Goal: Transaction & Acquisition: Purchase product/service

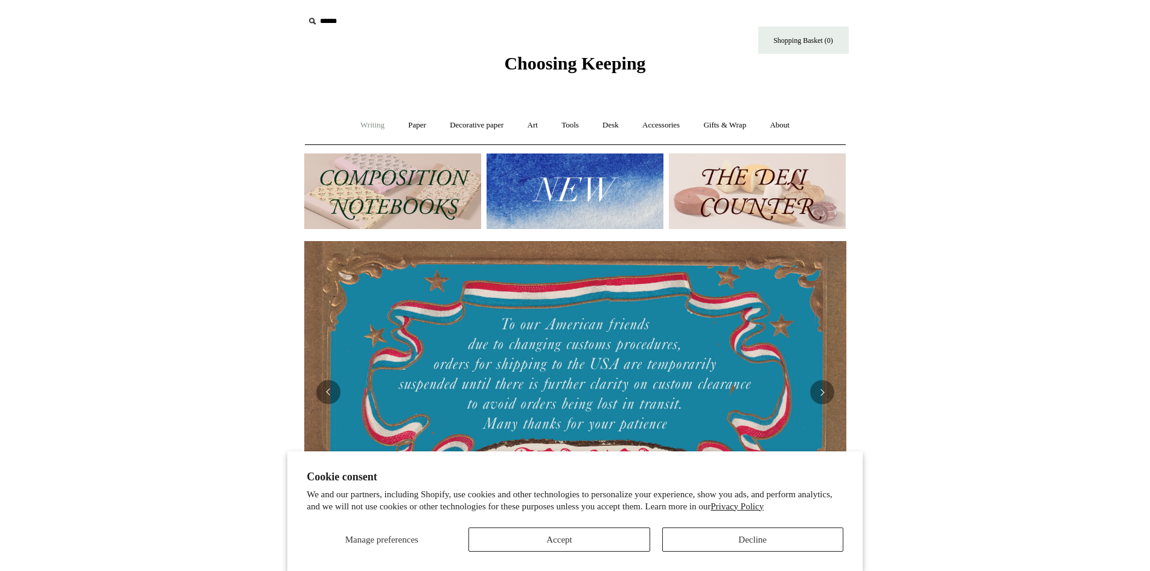
click at [369, 126] on link "Writing +" at bounding box center [373, 125] width 46 height 32
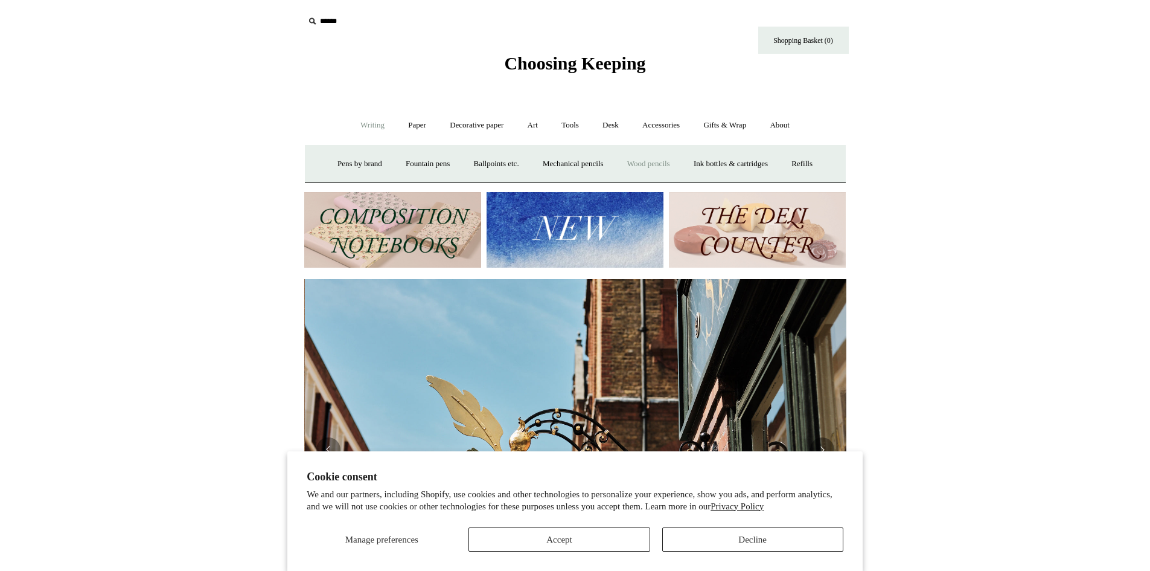
scroll to position [0, 542]
click at [662, 163] on link "Wood pencils +" at bounding box center [648, 164] width 65 height 32
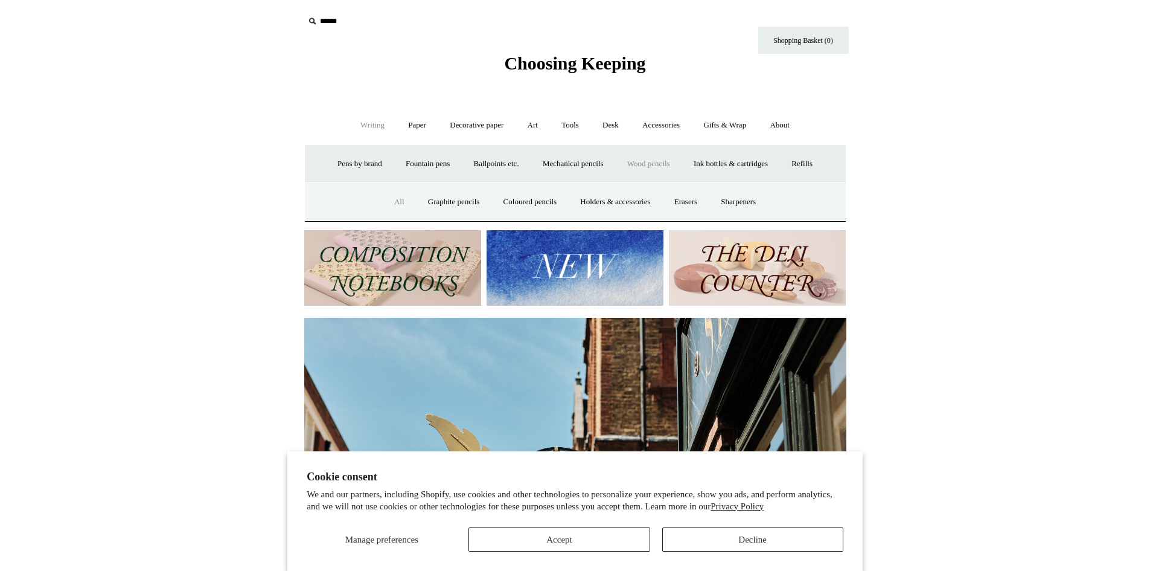
click at [386, 203] on link "All" at bounding box center [399, 202] width 32 height 32
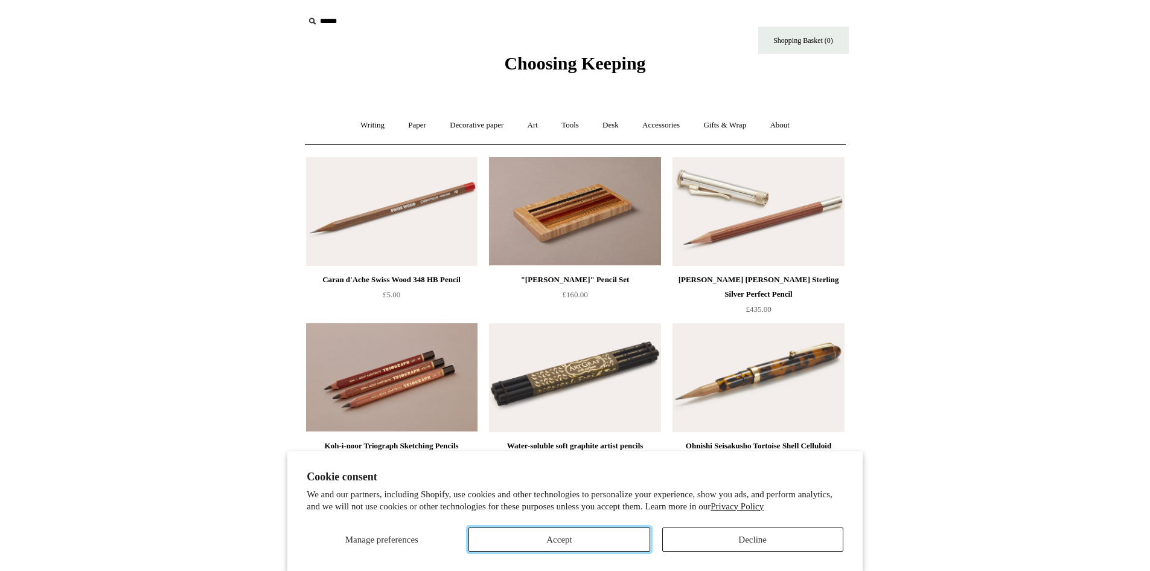
click at [579, 537] on button "Accept" at bounding box center [559, 539] width 181 height 24
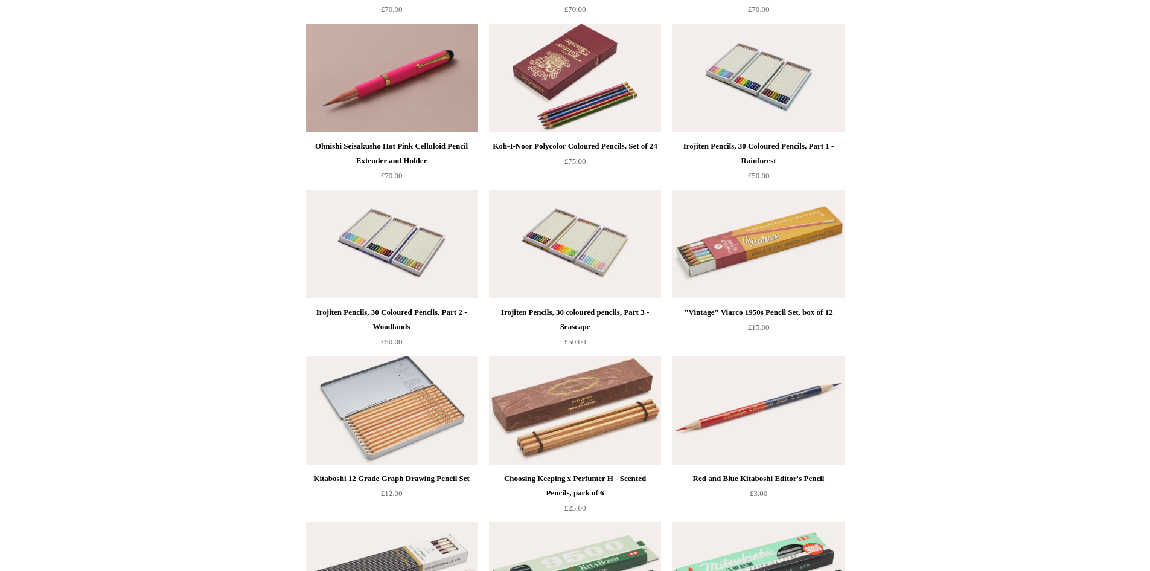
scroll to position [629, 0]
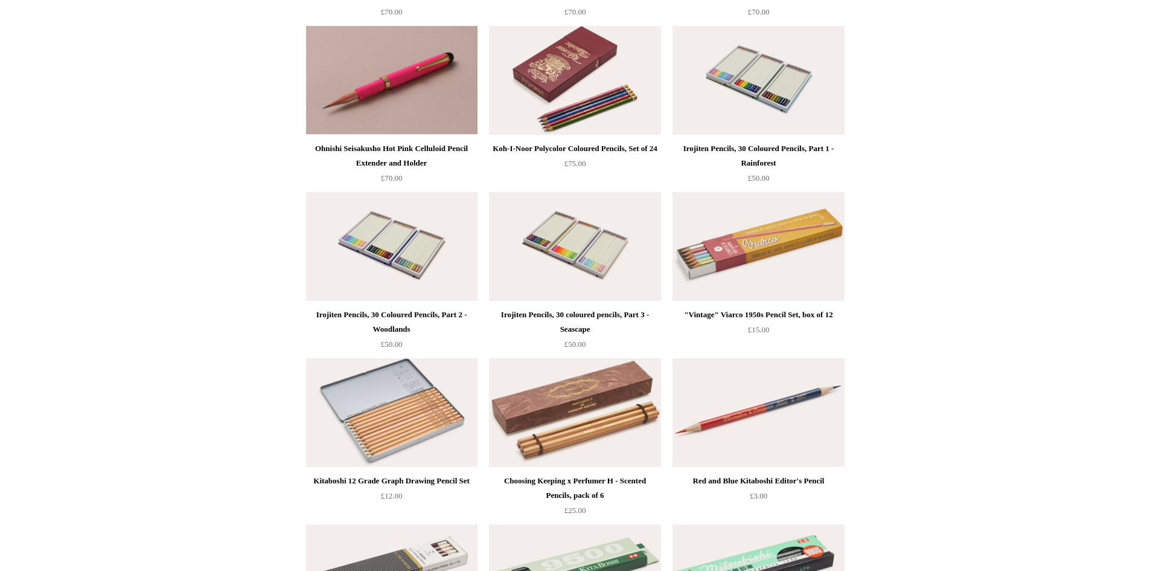
click at [731, 314] on div ""Vintage" Viarco 1950s Pencil Set, box of 12" at bounding box center [758, 314] width 165 height 14
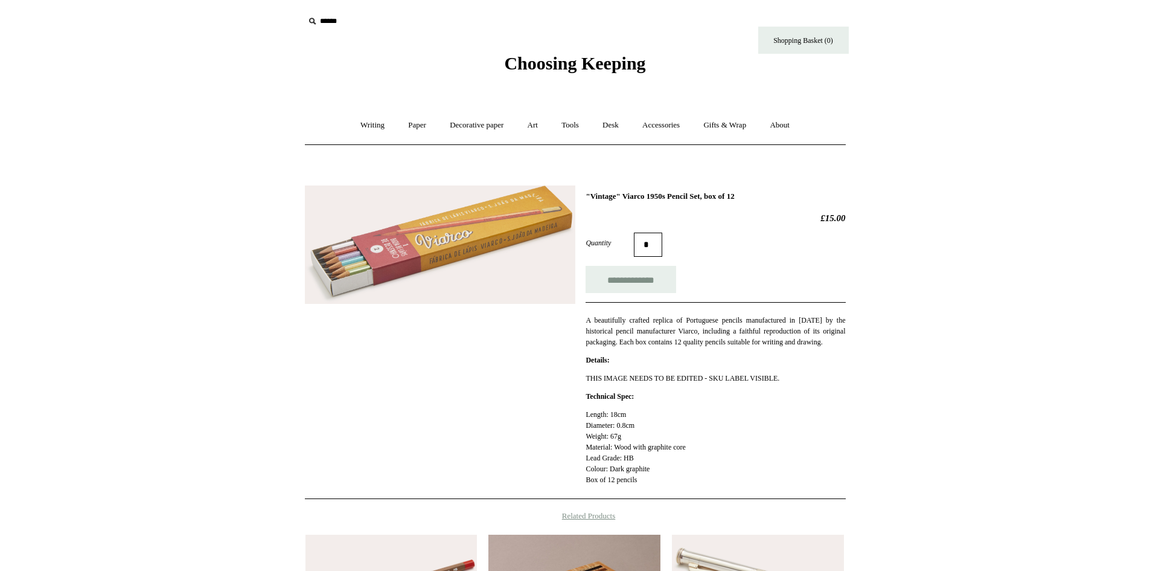
click at [395, 262] on img at bounding box center [440, 244] width 270 height 119
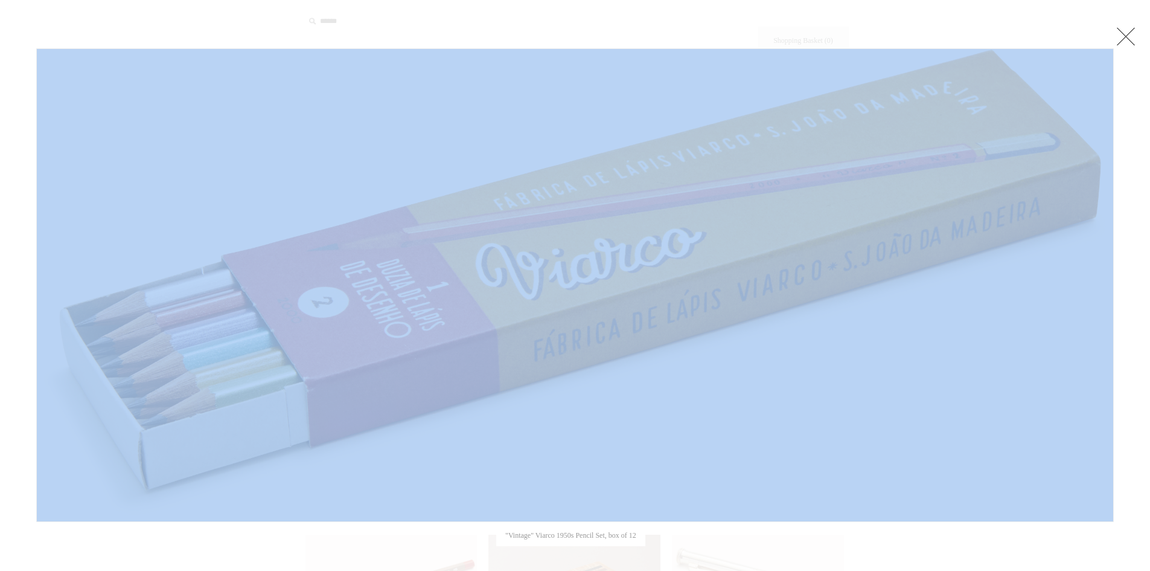
drag, startPoint x: 1131, startPoint y: 34, endPoint x: 1125, endPoint y: 27, distance: 9.0
click at [877, 27] on body "Menu Choosing Keeping * Shipping Information Shopping Basket (0) * ⤺ +" at bounding box center [576, 441] width 604 height 883
click at [1130, 36] on link at bounding box center [1126, 36] width 24 height 24
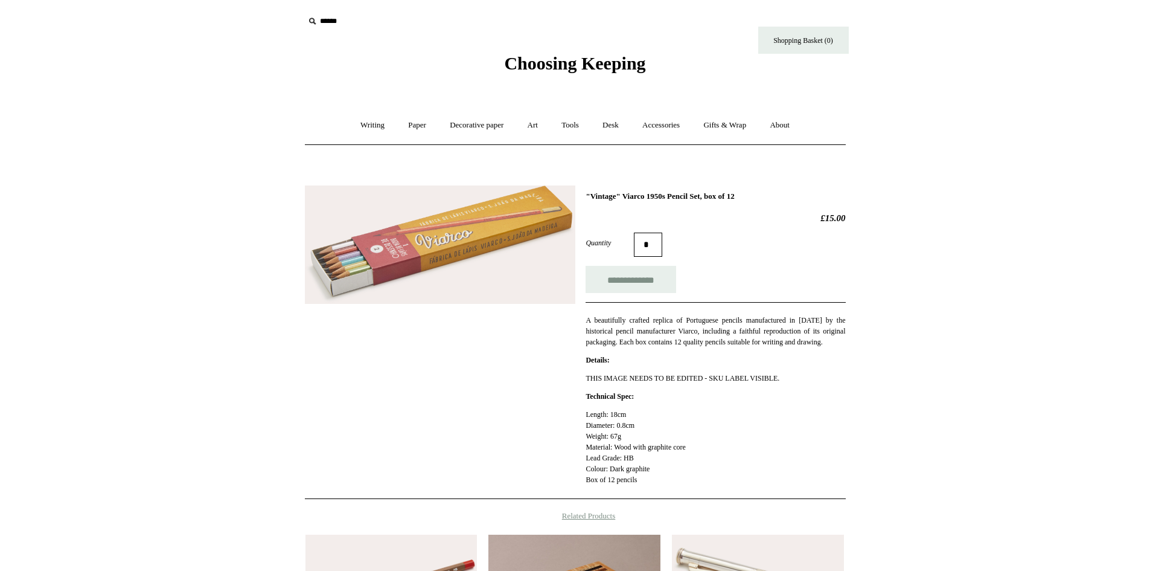
click at [476, 225] on img at bounding box center [440, 244] width 270 height 119
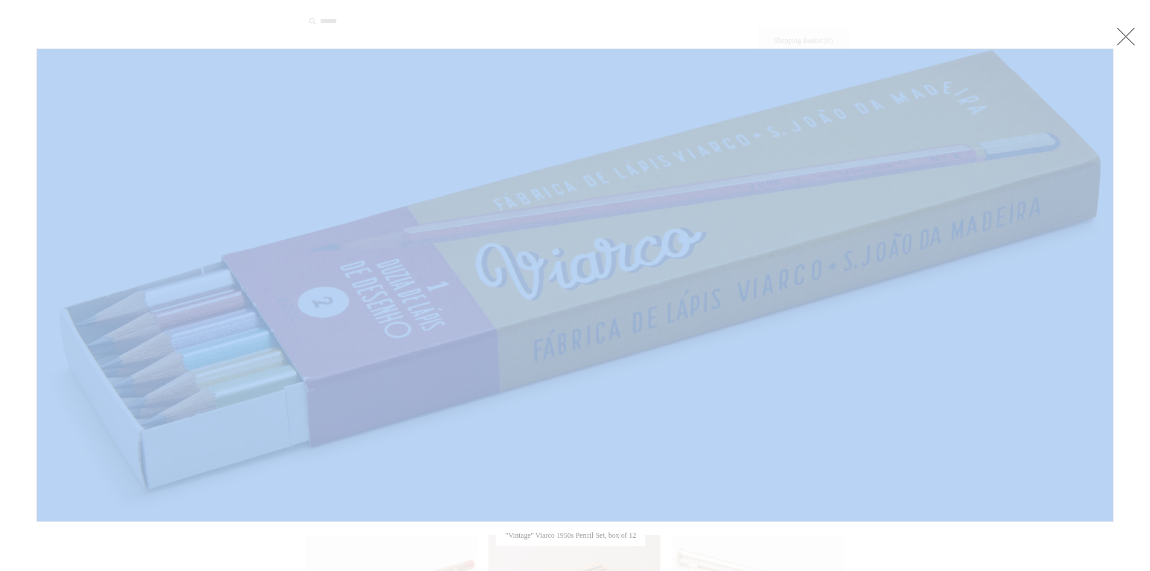
click at [830, 246] on img at bounding box center [575, 285] width 1077 height 472
click at [1128, 35] on link at bounding box center [1126, 36] width 24 height 24
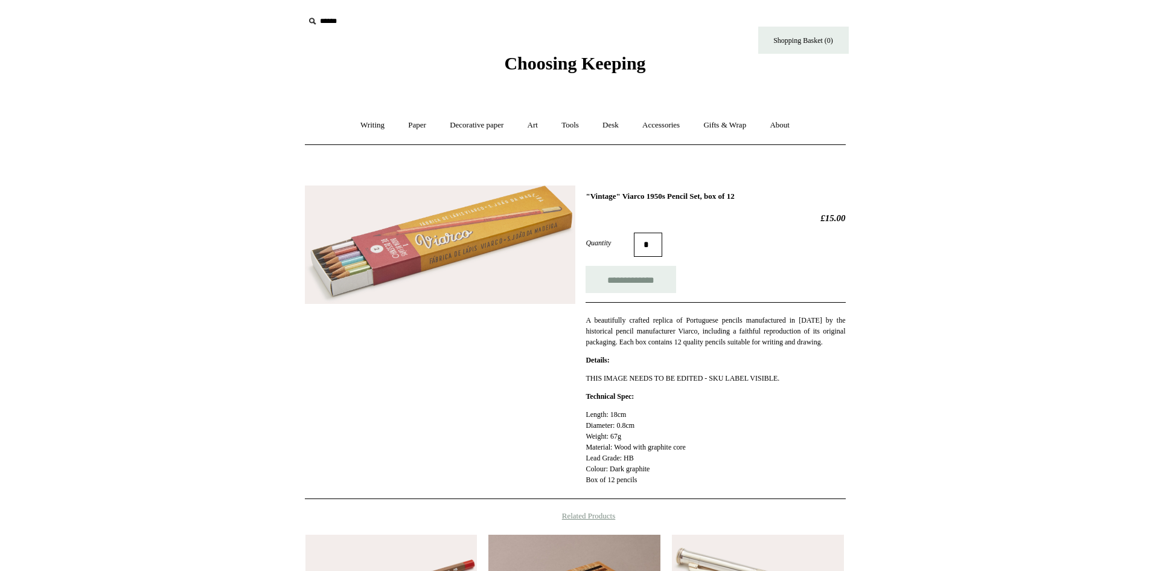
click at [507, 237] on img at bounding box center [440, 244] width 270 height 119
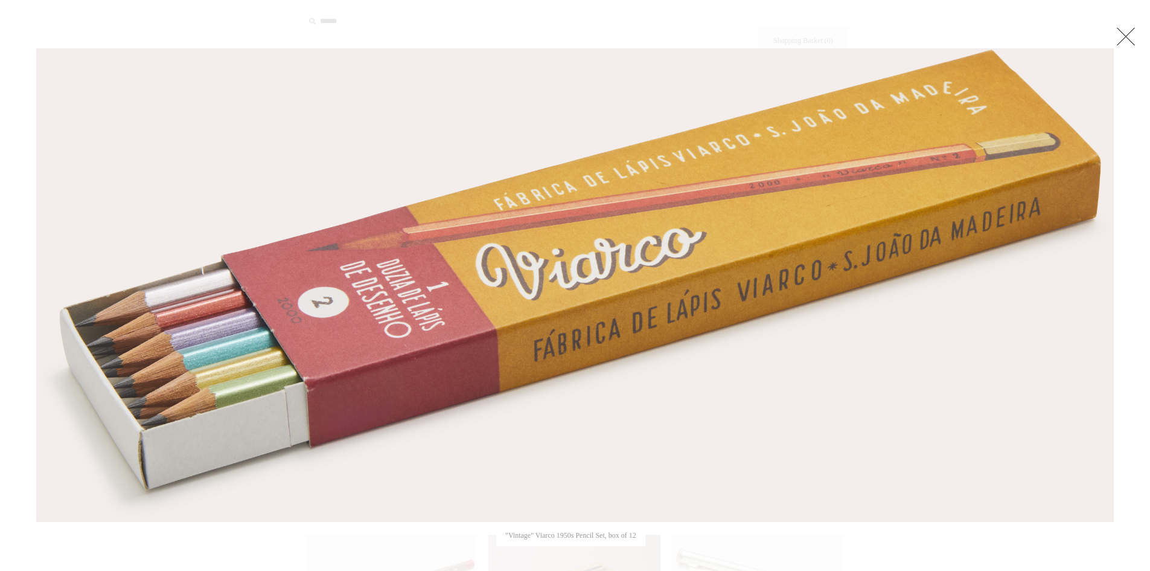
click at [1126, 36] on link at bounding box center [1126, 36] width 24 height 24
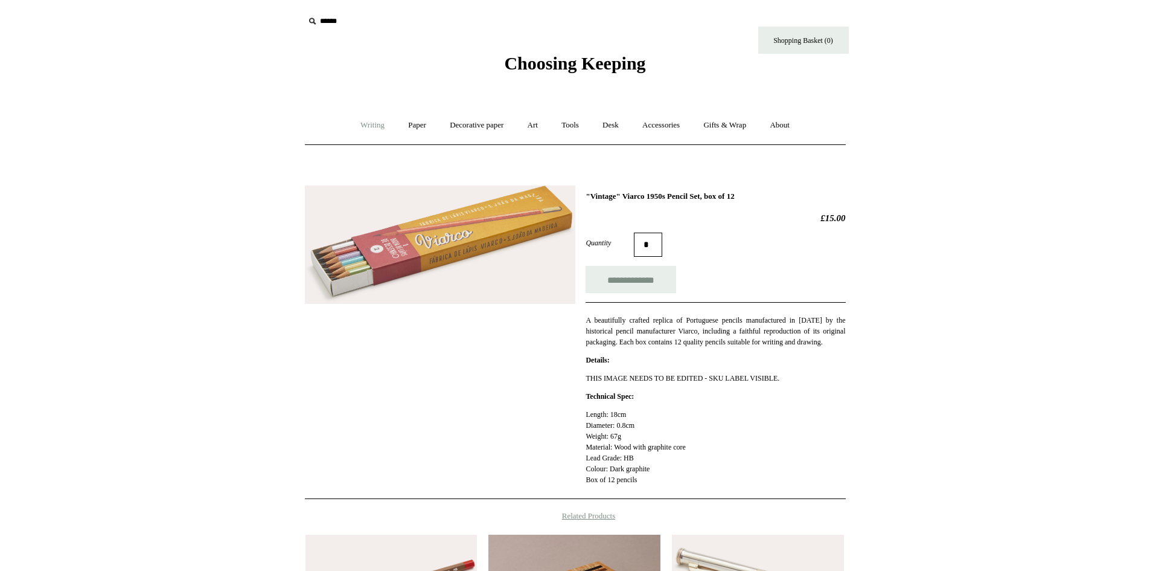
click at [369, 129] on link "Writing +" at bounding box center [373, 125] width 46 height 32
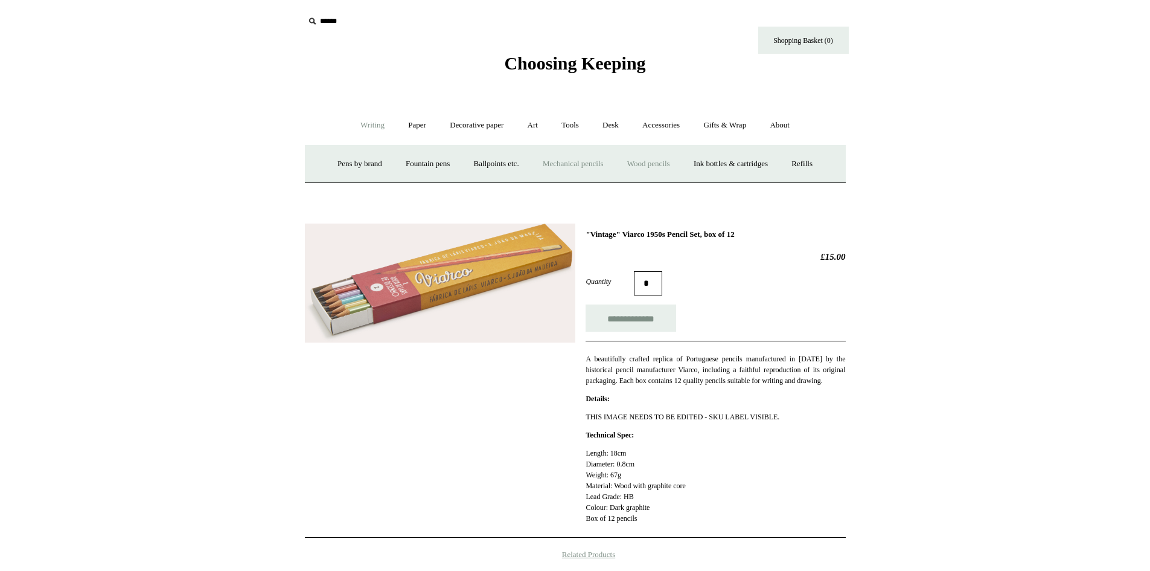
click at [572, 166] on link "Mechanical pencils +" at bounding box center [573, 164] width 83 height 32
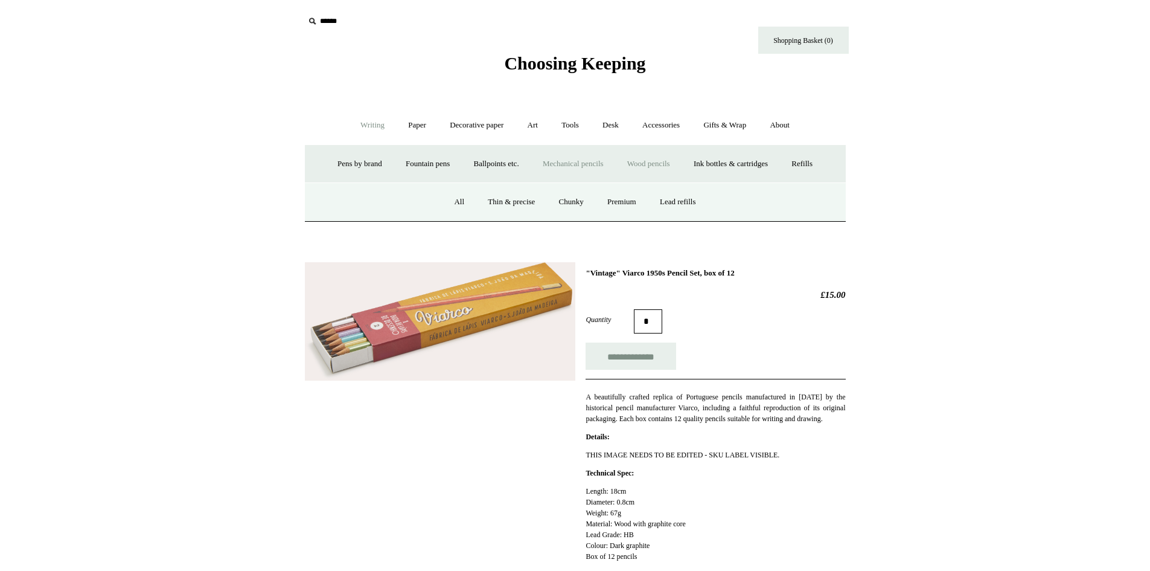
click at [647, 164] on link "Wood pencils +" at bounding box center [648, 164] width 65 height 32
click at [386, 203] on link "All" at bounding box center [399, 202] width 32 height 32
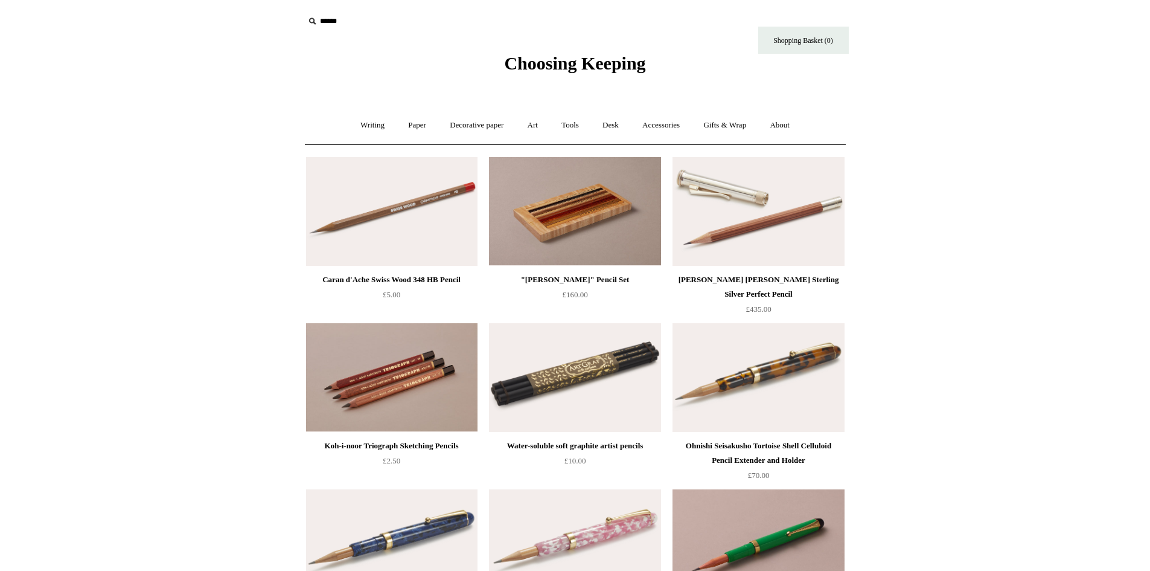
click at [407, 376] on img at bounding box center [391, 377] width 171 height 109
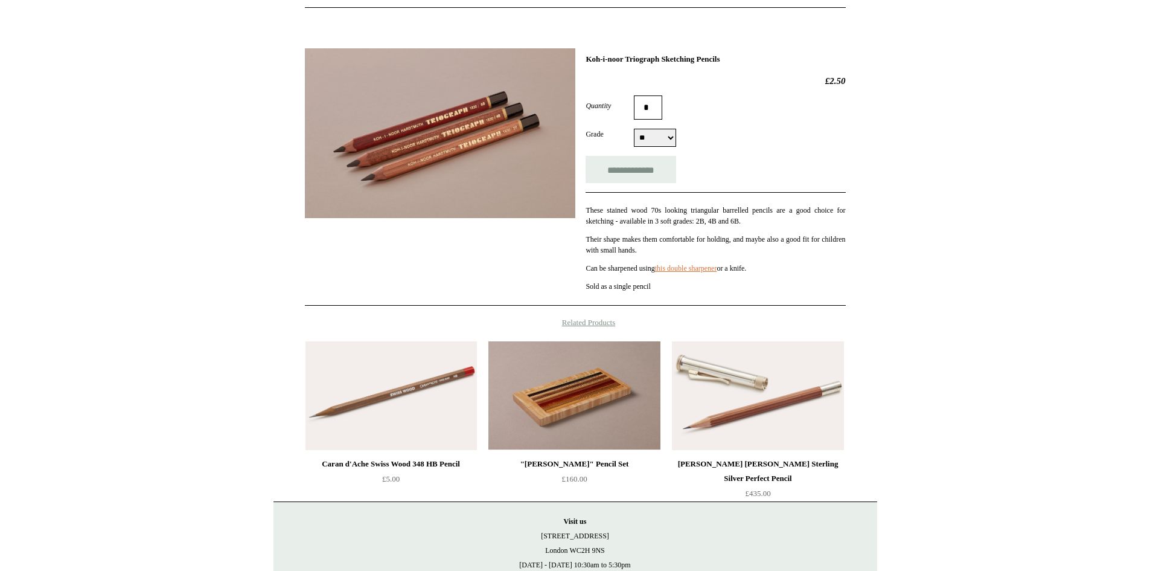
scroll to position [135, 0]
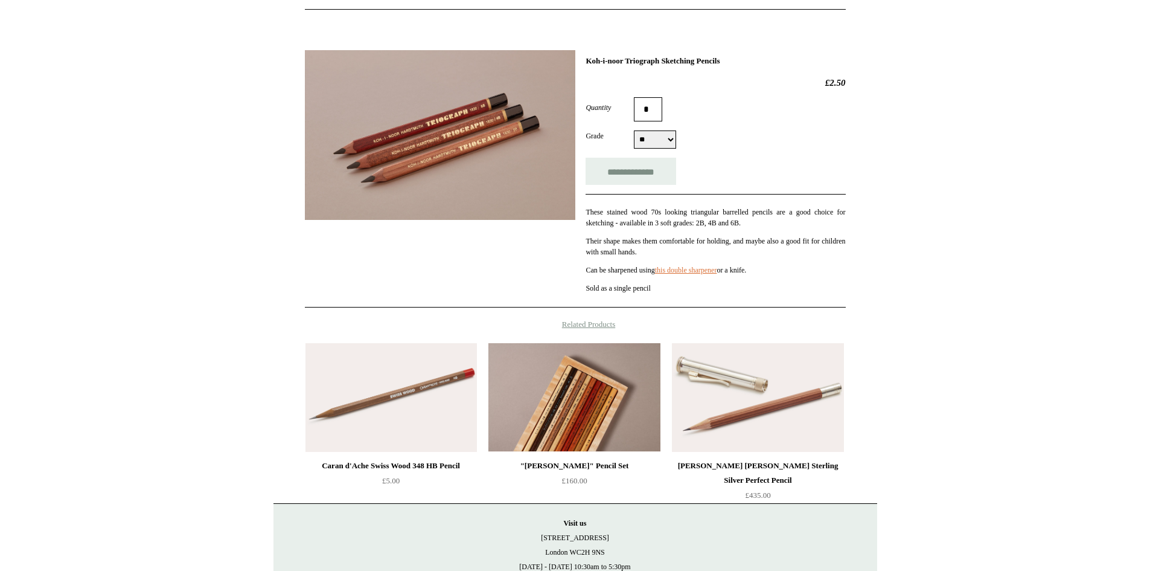
click at [563, 402] on img at bounding box center [573, 397] width 171 height 109
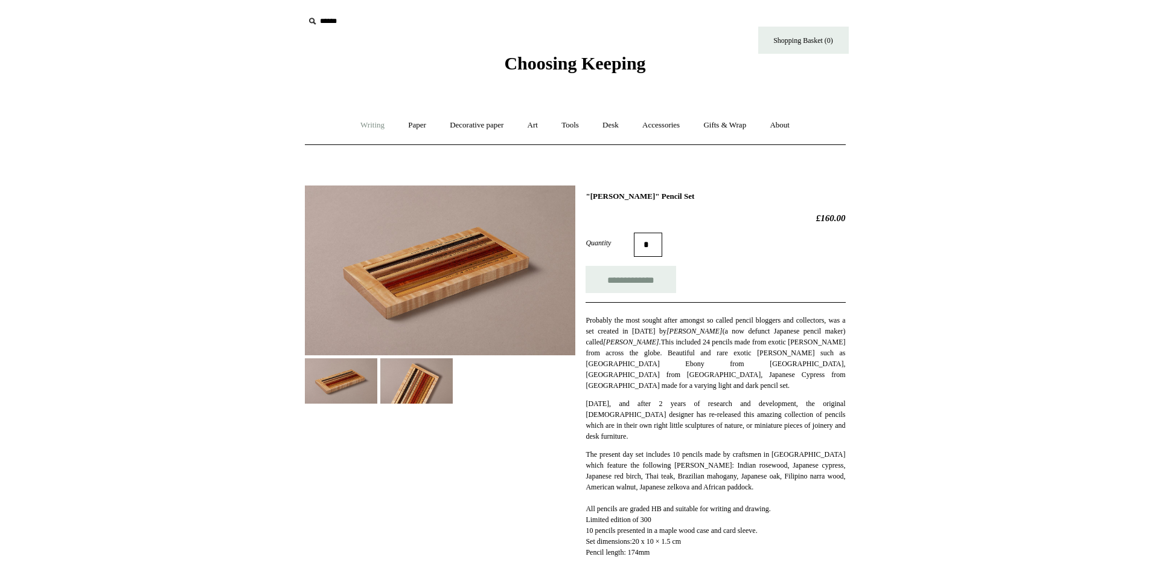
click at [366, 124] on link "Writing +" at bounding box center [373, 125] width 46 height 32
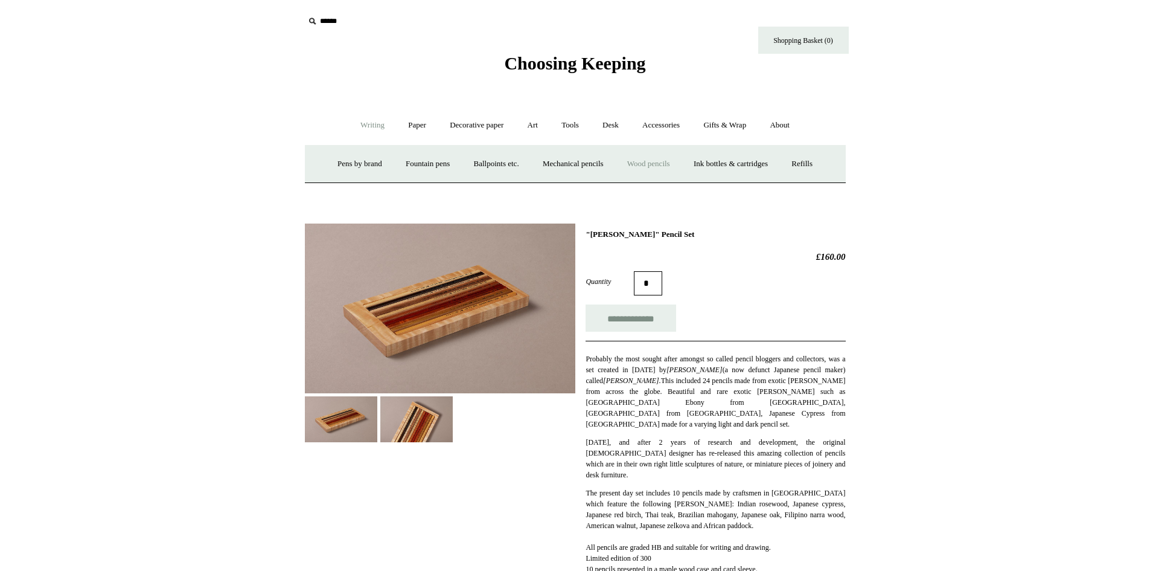
click at [671, 165] on link "Wood pencils +" at bounding box center [648, 164] width 65 height 32
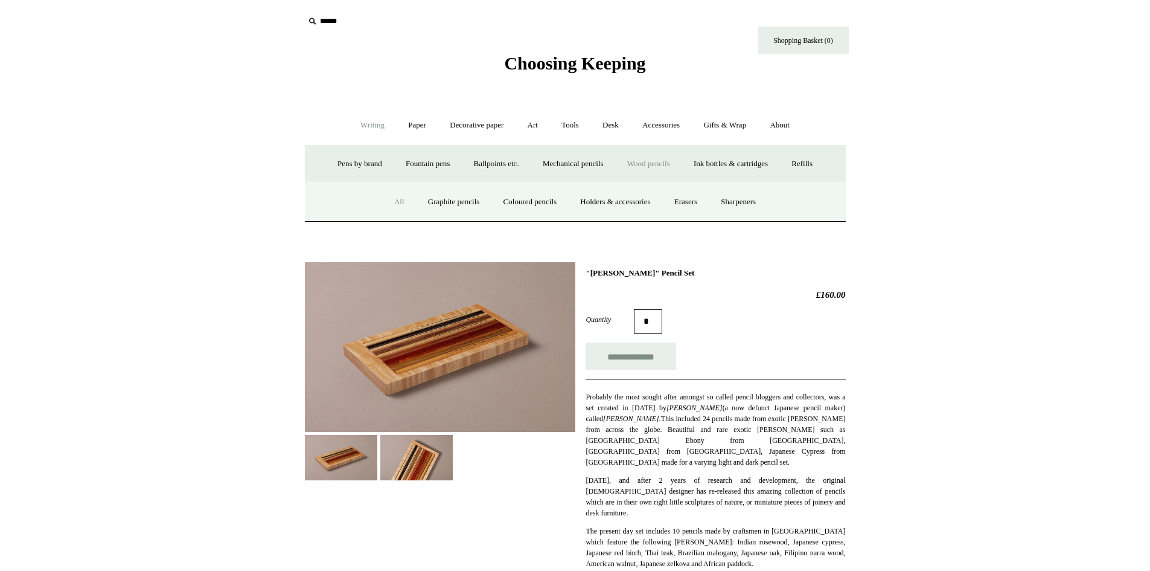
click at [387, 202] on link "All" at bounding box center [399, 202] width 32 height 32
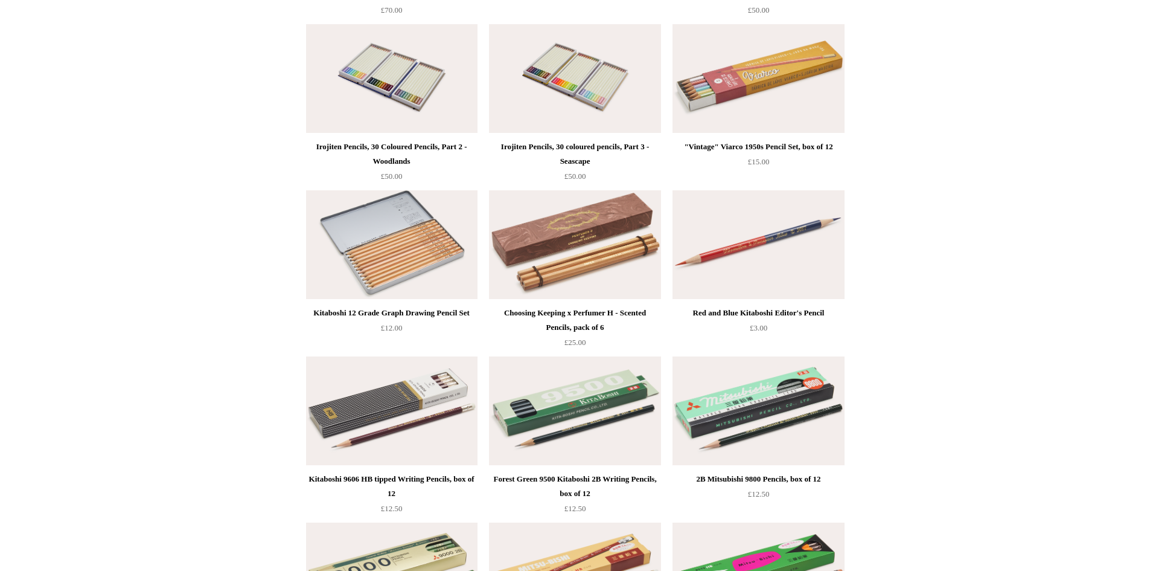
scroll to position [786, 0]
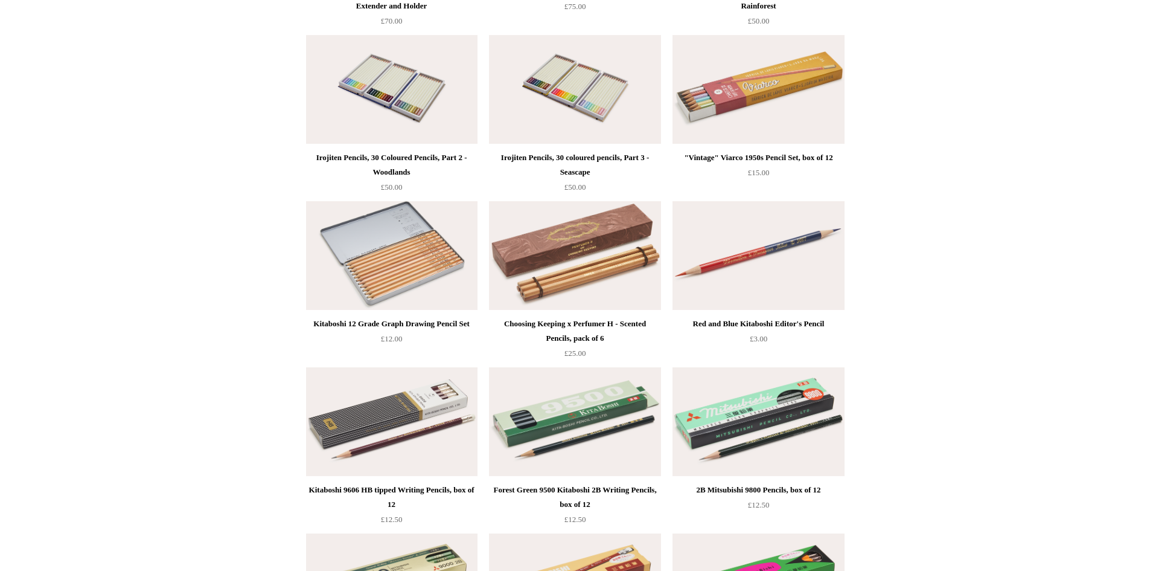
click at [742, 86] on img at bounding box center [758, 89] width 171 height 109
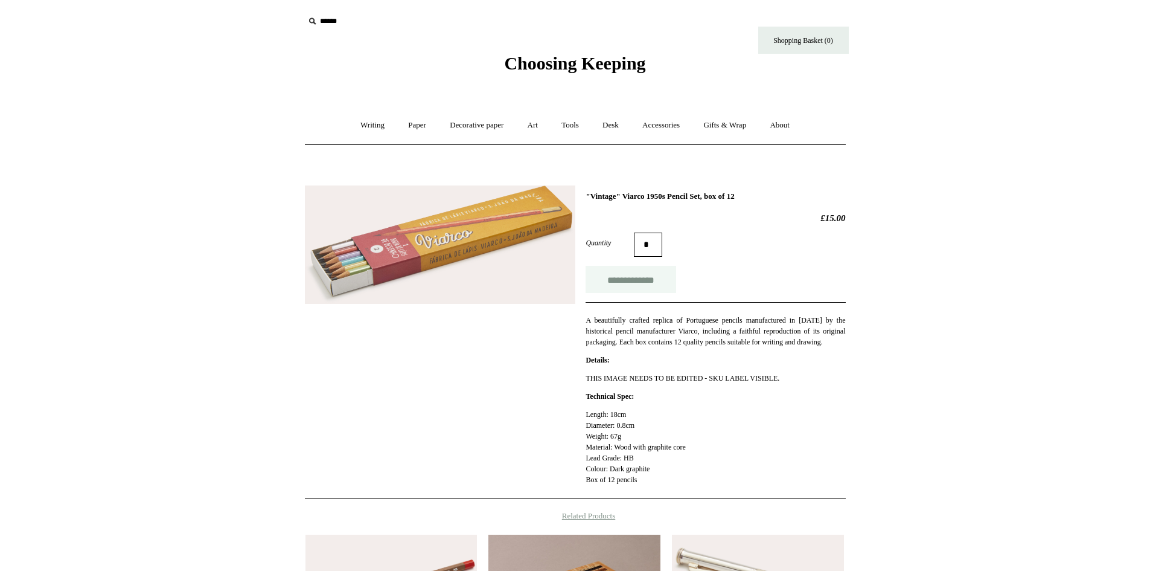
click at [628, 278] on input "**********" at bounding box center [631, 279] width 91 height 27
type input "**********"
click at [802, 41] on link "Shopping Basket (1)" at bounding box center [803, 40] width 91 height 27
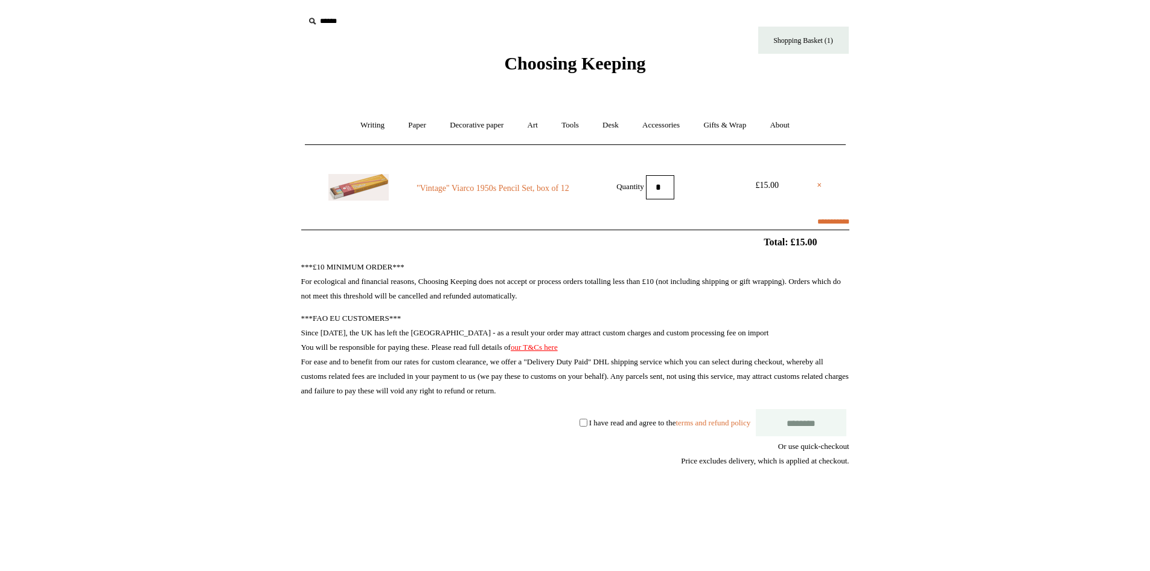
select select "**********"
type input "********"
select select "*******"
click at [800, 420] on input "********" at bounding box center [801, 422] width 91 height 27
